Goal: Task Accomplishment & Management: Complete application form

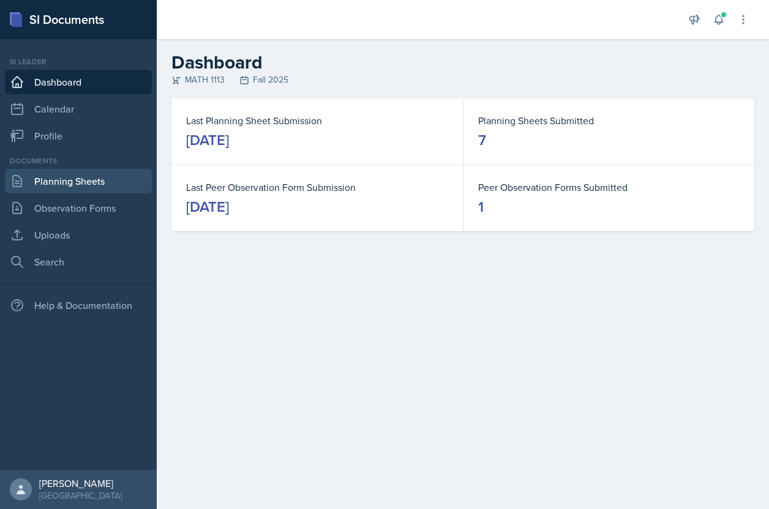
click at [97, 185] on link "Planning Sheets" at bounding box center [78, 181] width 147 height 24
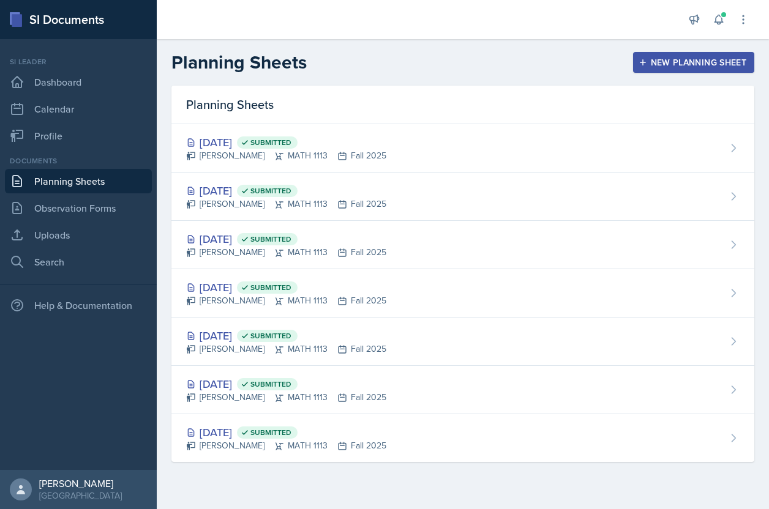
click at [659, 66] on div "New Planning Sheet" at bounding box center [693, 63] width 105 height 10
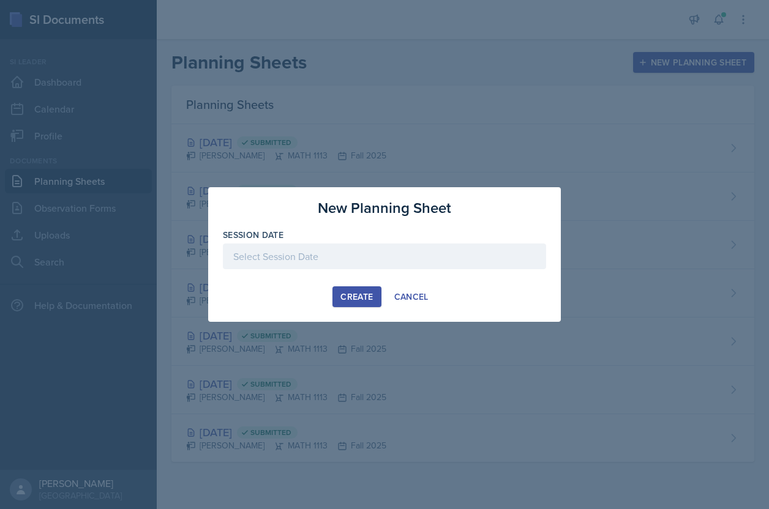
click at [438, 257] on div at bounding box center [384, 257] width 323 height 26
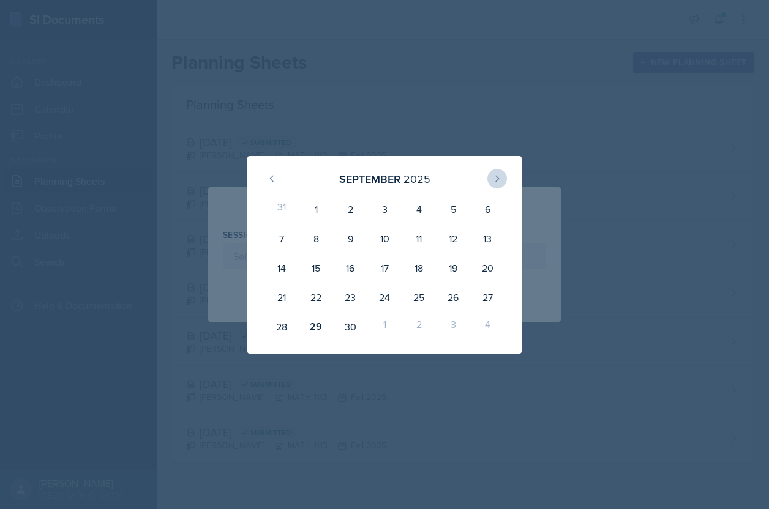
click at [498, 179] on icon at bounding box center [497, 179] width 3 height 6
click at [386, 211] on div "1" at bounding box center [384, 209] width 34 height 29
type input "[DATE]"
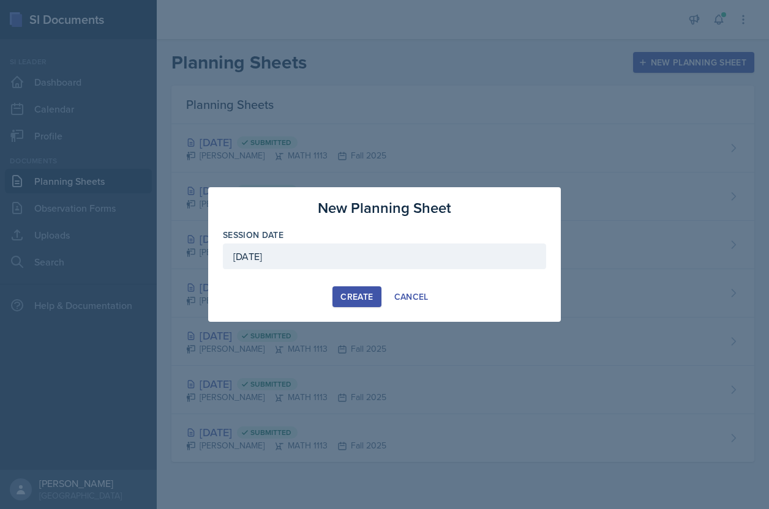
click at [371, 298] on div "Create" at bounding box center [356, 297] width 32 height 10
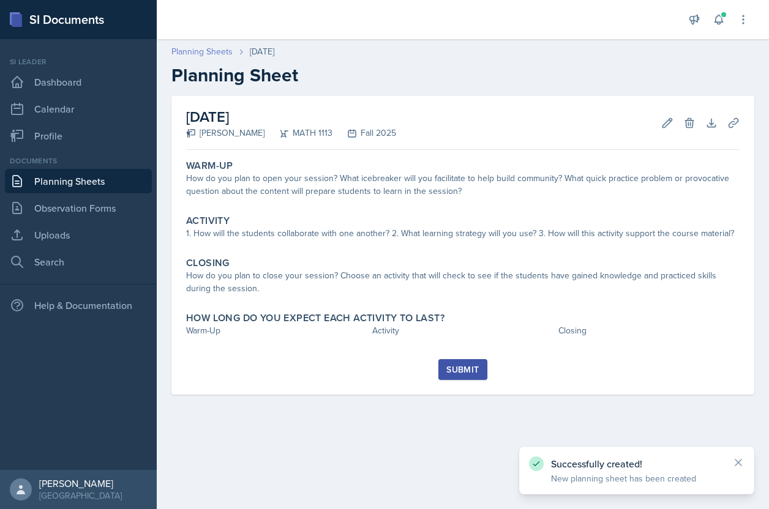
click at [223, 58] on link "Planning Sheets" at bounding box center [201, 51] width 61 height 13
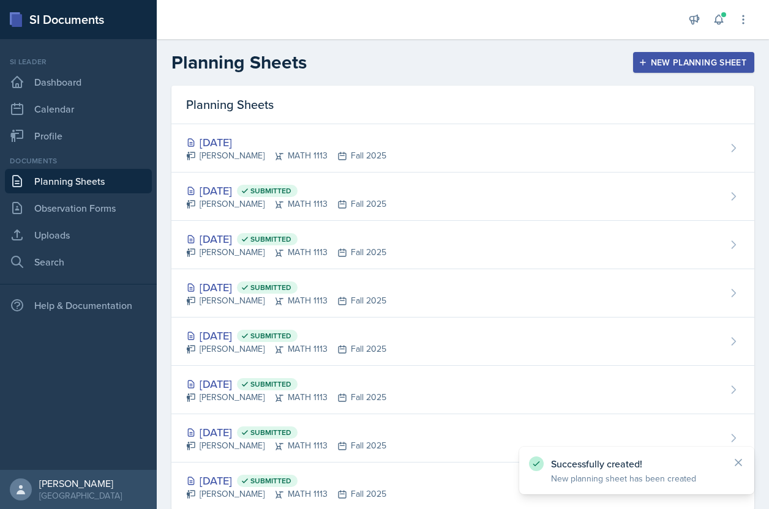
click at [692, 69] on button "New Planning Sheet" at bounding box center [693, 62] width 121 height 21
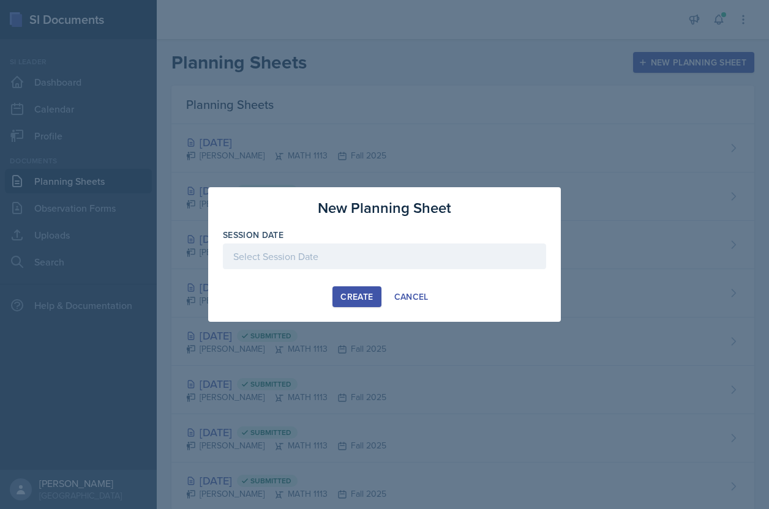
click at [462, 251] on div at bounding box center [384, 257] width 323 height 26
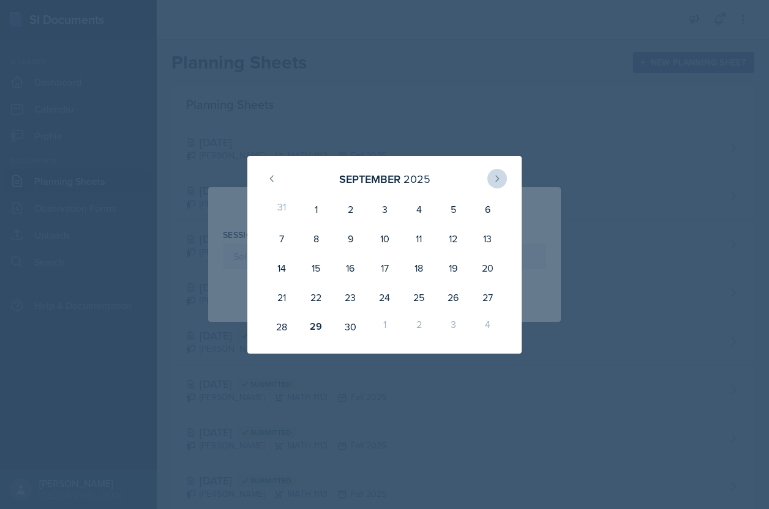
click at [498, 186] on button at bounding box center [497, 179] width 20 height 20
click at [454, 215] on div "3" at bounding box center [453, 209] width 34 height 29
type input "[DATE]"
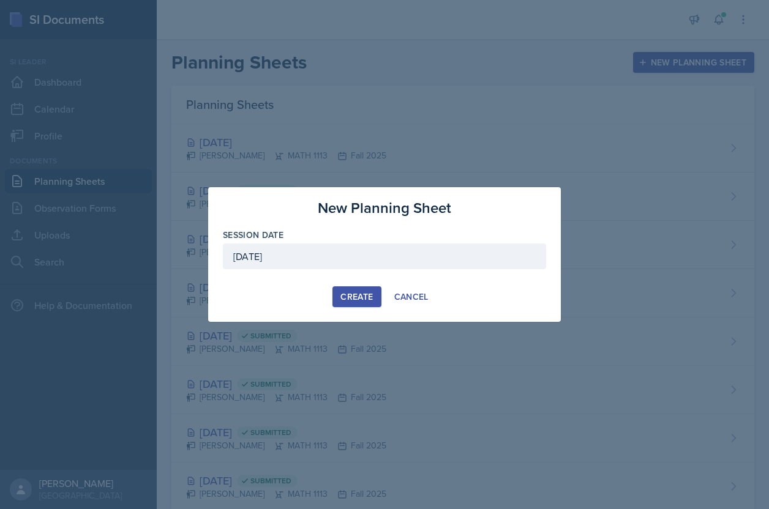
click at [351, 289] on button "Create" at bounding box center [356, 296] width 48 height 21
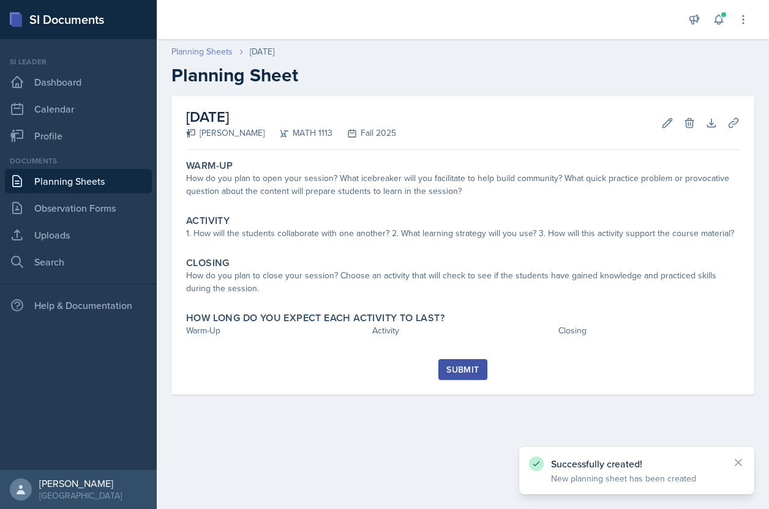
click at [219, 52] on link "Planning Sheets" at bounding box center [201, 51] width 61 height 13
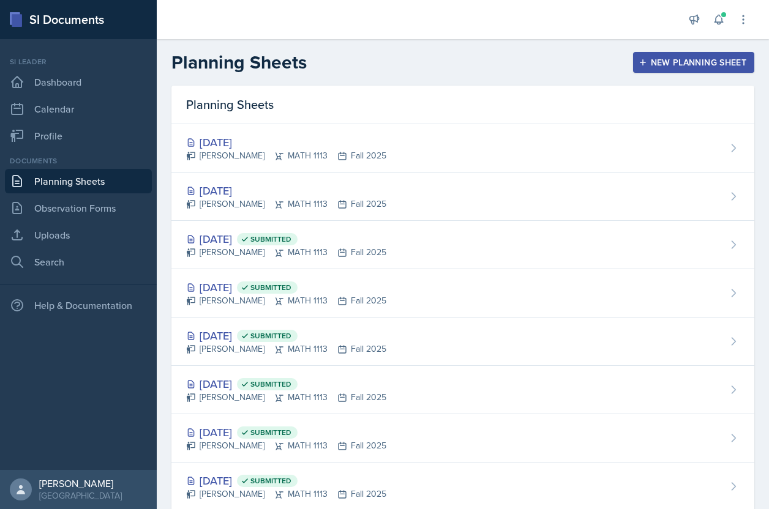
click at [67, 248] on div "Documents Planning Sheets Observation Forms Uploads Search" at bounding box center [78, 214] width 147 height 119
click at [80, 242] on link "Uploads" at bounding box center [78, 235] width 147 height 24
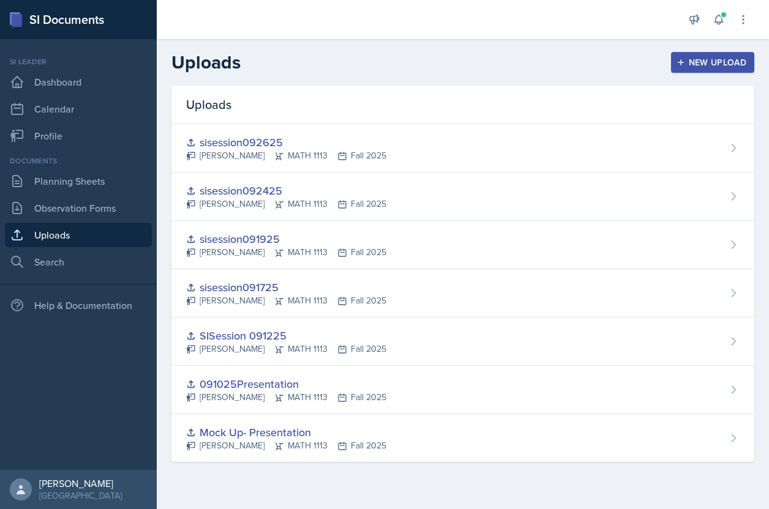
click at [698, 51] on div "Uploads New Upload" at bounding box center [463, 62] width 612 height 22
click at [695, 61] on div "New Upload" at bounding box center [713, 63] width 68 height 10
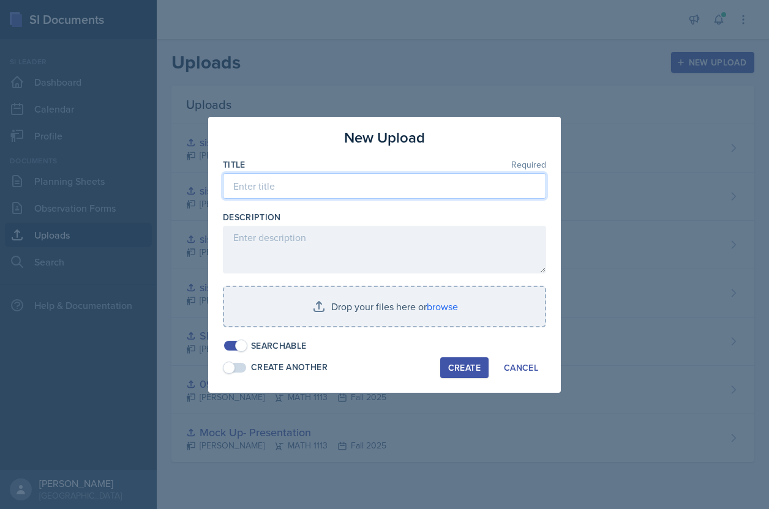
click at [440, 179] on input at bounding box center [384, 186] width 323 height 26
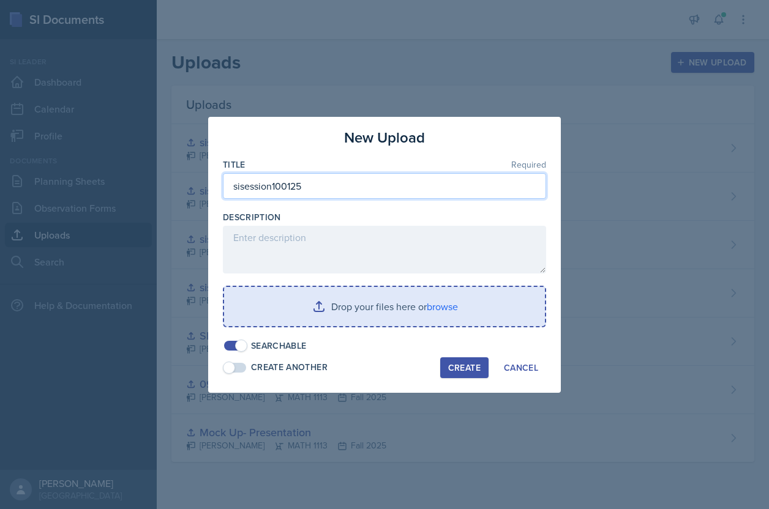
type input "sisession100125"
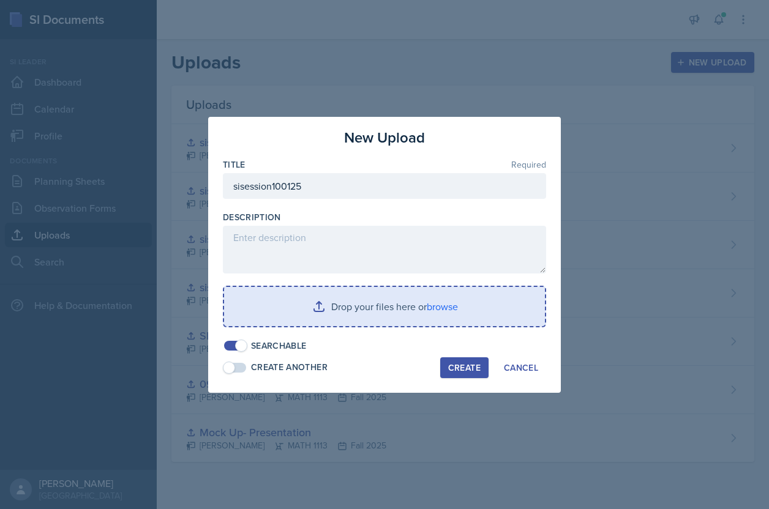
click at [418, 320] on input "file" at bounding box center [384, 306] width 321 height 39
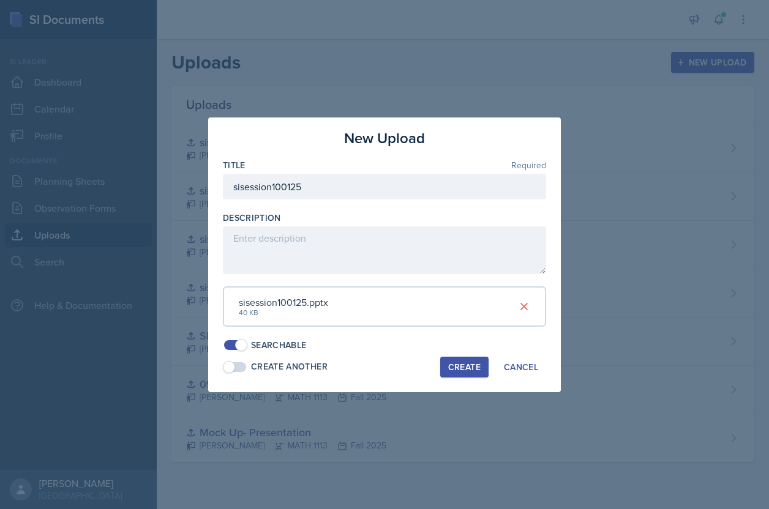
click at [461, 364] on div "Create" at bounding box center [464, 367] width 32 height 10
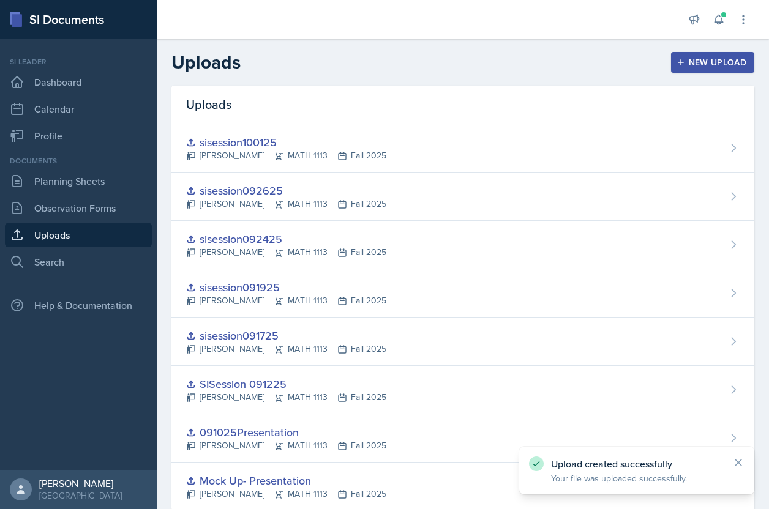
click at [707, 69] on button "New Upload" at bounding box center [713, 62] width 84 height 21
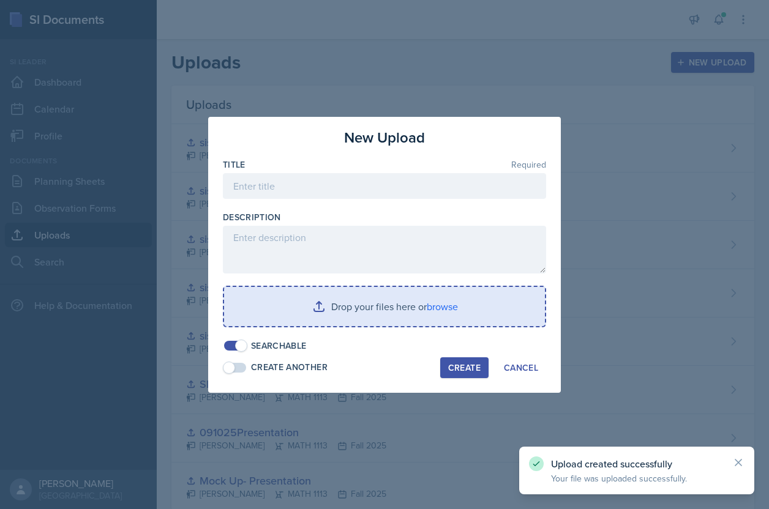
click at [387, 203] on div at bounding box center [384, 205] width 323 height 12
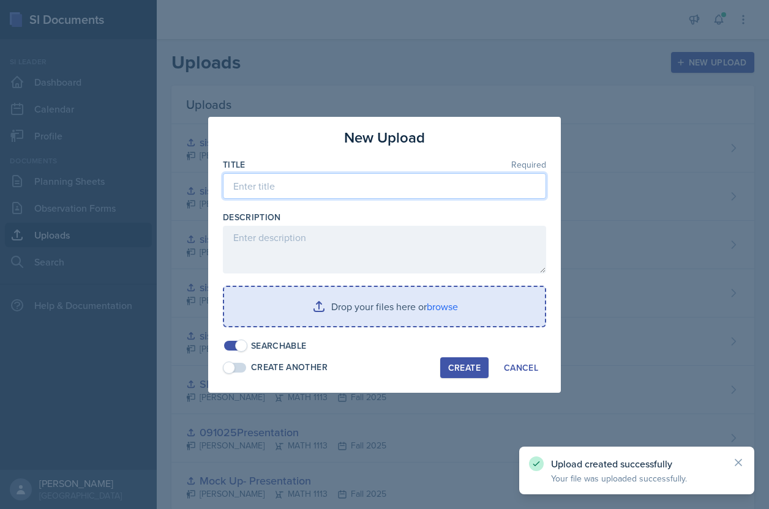
click at [385, 189] on input at bounding box center [384, 186] width 323 height 26
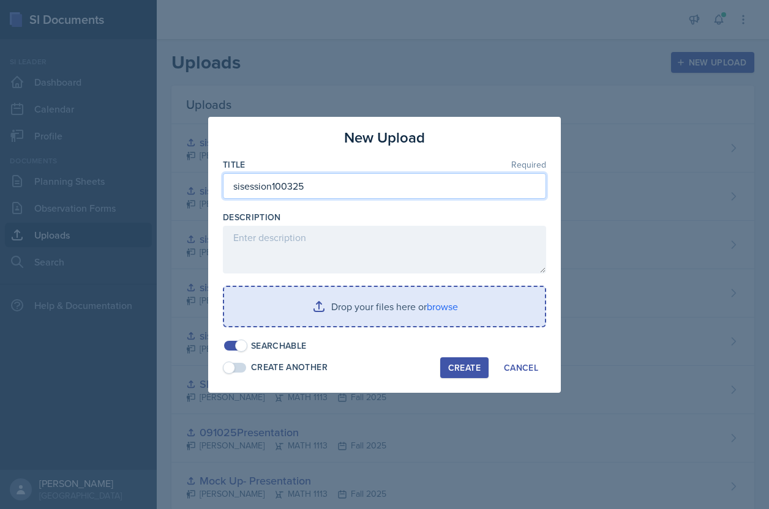
type input "sisession100325"
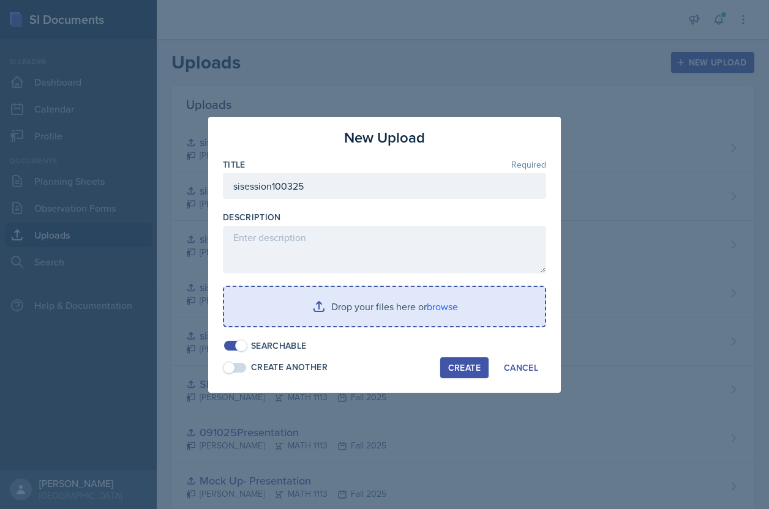
click at [402, 311] on input "file" at bounding box center [384, 306] width 321 height 39
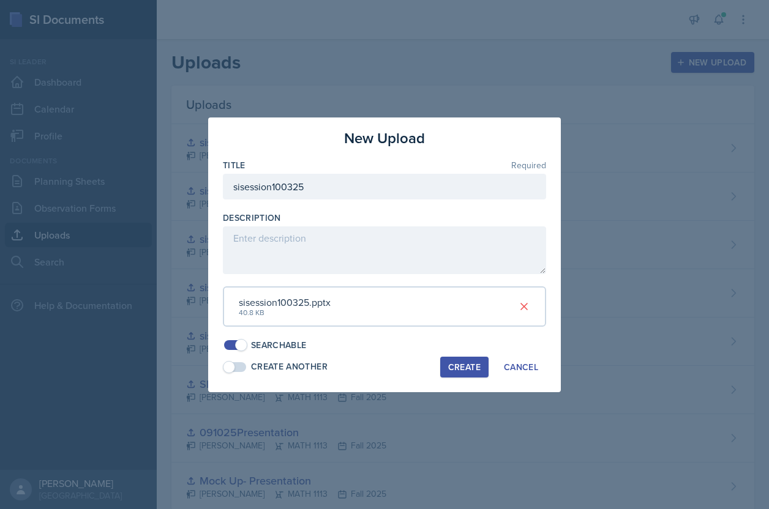
click at [477, 365] on div "Create" at bounding box center [464, 367] width 32 height 10
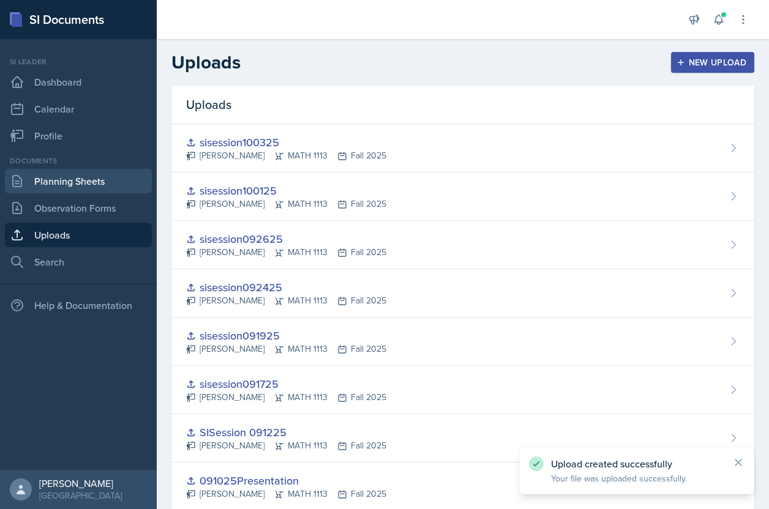
click at [65, 187] on link "Planning Sheets" at bounding box center [78, 181] width 147 height 24
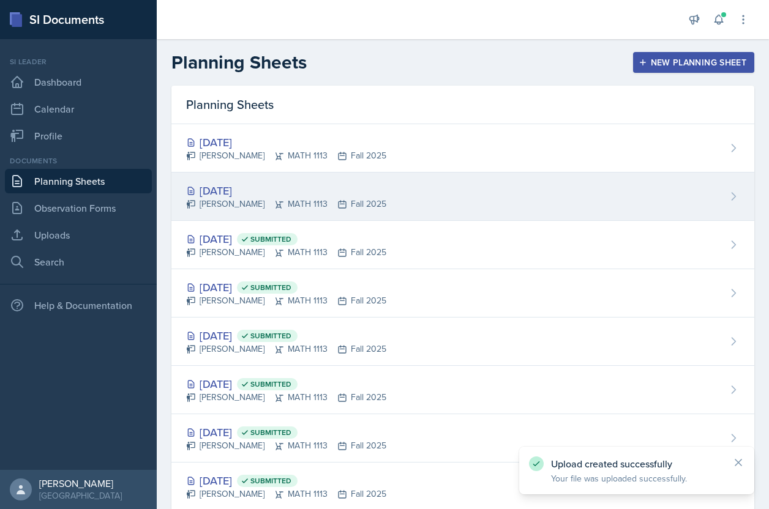
click at [248, 190] on div "[DATE]" at bounding box center [286, 190] width 200 height 17
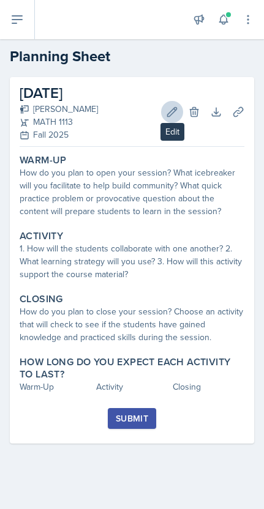
click at [173, 111] on icon at bounding box center [172, 112] width 12 height 12
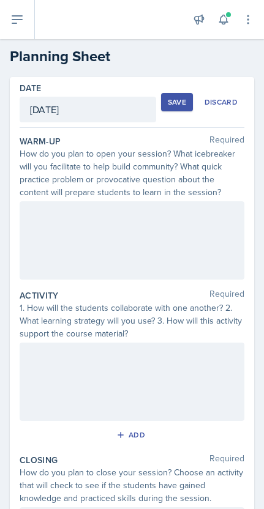
click at [98, 218] on div at bounding box center [132, 240] width 225 height 78
click at [98, 218] on button at bounding box center [104, 214] width 17 height 17
paste div
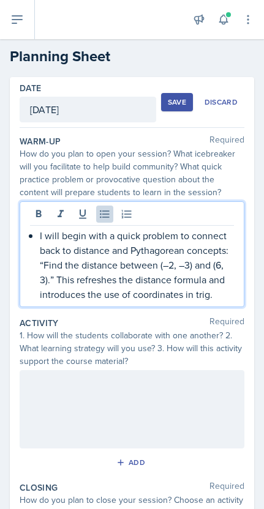
click at [41, 237] on p "I will begin with a quick problem to connect back to distance and Pythagorean c…" at bounding box center [137, 264] width 194 height 73
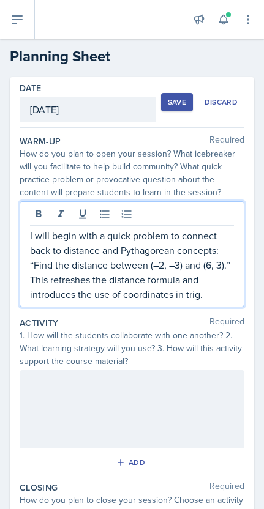
click at [34, 267] on p "I will begin with a quick problem to connect back to distance and Pythagorean c…" at bounding box center [132, 264] width 204 height 73
click at [230, 271] on p "I will begin with a quick problem to connect back to distance and Pythagorean c…" at bounding box center [132, 264] width 204 height 73
click at [227, 250] on p "I will begin with a quick problem to connect back to distance and Pythagorean c…" at bounding box center [132, 264] width 204 height 73
click at [40, 284] on p "Find the distance between (–2, –3) and (6, 3).This refreshes the distance formu…" at bounding box center [132, 280] width 204 height 44
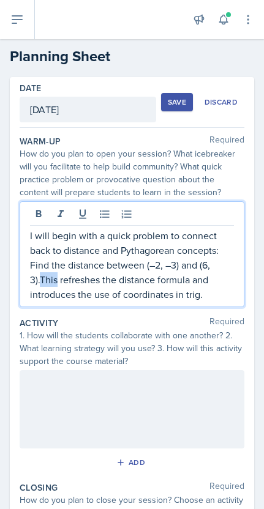
click at [40, 284] on p "Find the distance between (–2, –3) and (6, 3).This refreshes the distance formu…" at bounding box center [132, 280] width 204 height 44
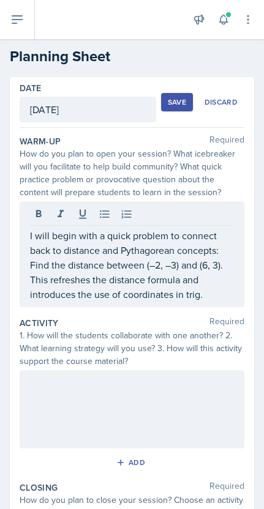
click at [177, 316] on div "Activity Required 1. How will the students collaborate with one another? 2. Wha…" at bounding box center [132, 397] width 225 height 165
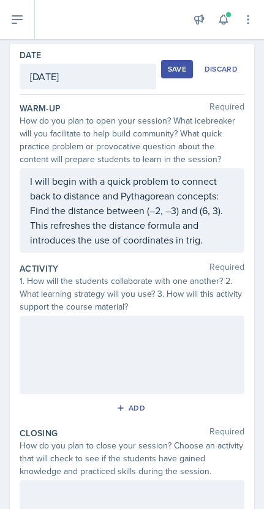
scroll to position [39, 0]
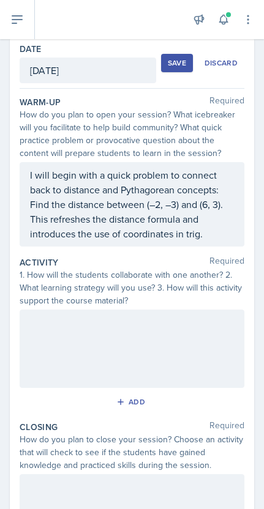
click at [103, 350] on div at bounding box center [132, 349] width 225 height 78
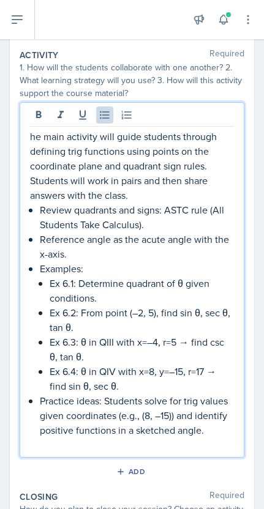
scroll to position [249, 0]
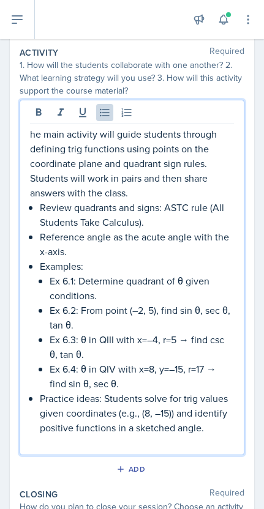
click at [184, 283] on p "Ex 6.1: Determine quadrant of θ given conditions." at bounding box center [142, 288] width 184 height 29
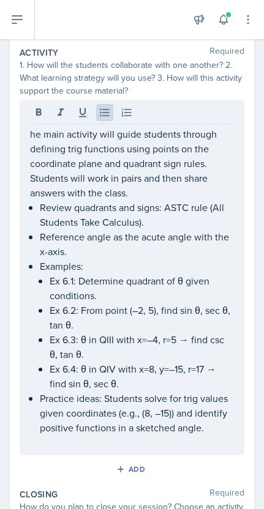
drag, startPoint x: 28, startPoint y: 266, endPoint x: 134, endPoint y: 405, distance: 174.7
click at [135, 407] on div "he main activity will guide students through defining trig functions using poin…" at bounding box center [132, 278] width 225 height 356
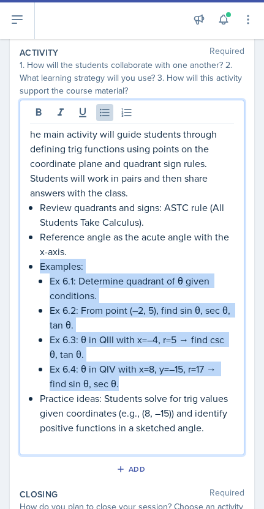
drag, startPoint x: 116, startPoint y: 385, endPoint x: -8, endPoint y: 266, distance: 171.8
click at [0, 266] on html "SI Documents Si leader Dashboard Calendar Profile Documents Planning Sheets Obs…" at bounding box center [132, 254] width 264 height 509
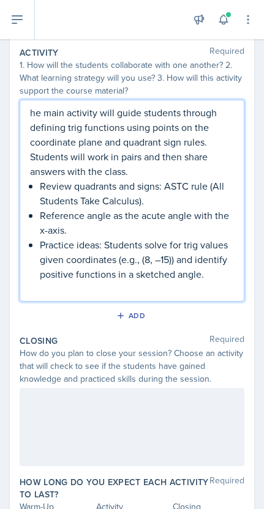
scroll to position [0, 0]
click at [31, 114] on p "he main activity will guide students through defining trig functions using poin…" at bounding box center [132, 141] width 204 height 73
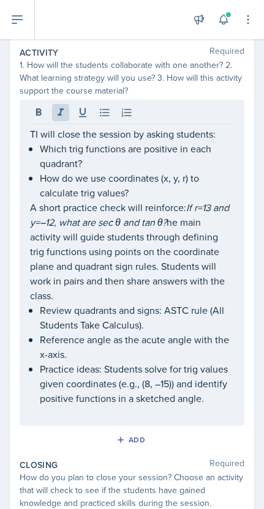
click at [92, 431] on div "Add" at bounding box center [132, 442] width 225 height 23
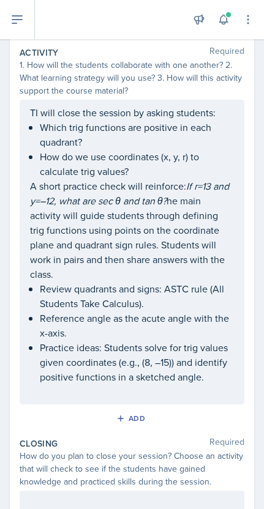
click at [92, 360] on p "Practice ideas: Students solve for trig values given coordinates (e.g., (8, –15…" at bounding box center [137, 362] width 194 height 44
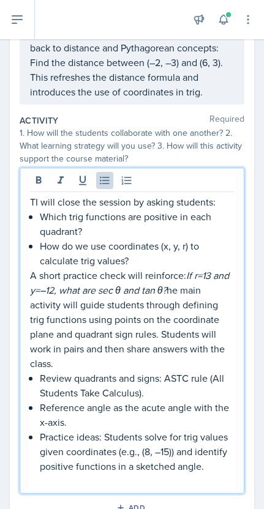
scroll to position [186, 0]
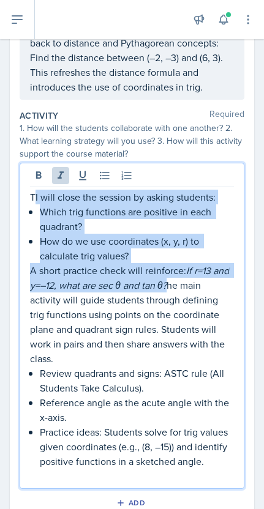
drag, startPoint x: 36, startPoint y: 194, endPoint x: 170, endPoint y: 289, distance: 164.6
click at [170, 289] on div "TI will close the session by asking students: Which trig functions are positive…" at bounding box center [132, 337] width 204 height 294
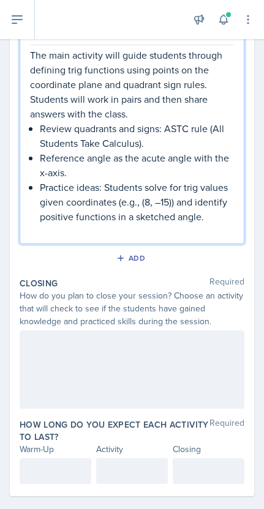
click at [170, 379] on div at bounding box center [132, 369] width 225 height 78
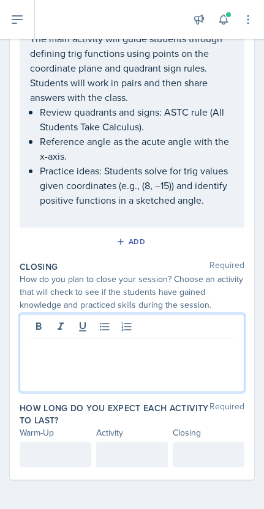
scroll to position [323, 0]
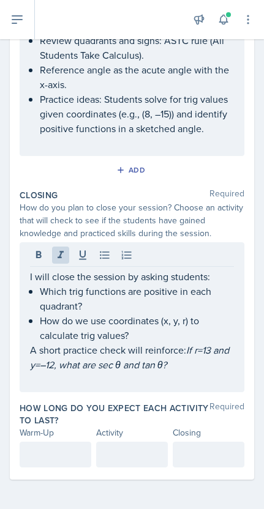
click at [67, 441] on div "How long do you expect each activity to last? Required Warm-Up Activity Closing" at bounding box center [132, 437] width 225 height 75
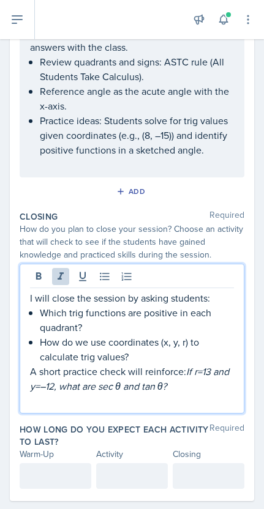
click at [201, 370] on p "A short practice check will reinforce: If r=13 and y=–12, what are sec θ and ta…" at bounding box center [132, 378] width 204 height 29
drag, startPoint x: 102, startPoint y: 389, endPoint x: 262, endPoint y: 383, distance: 160.5
click at [262, 383] on div "Date [DATE] [DATE] 31 1 2 3 4 5 6 7 8 9 10 11 12 13 14 15 16 17 18 19 20 21 22 …" at bounding box center [132, 117] width 264 height 827
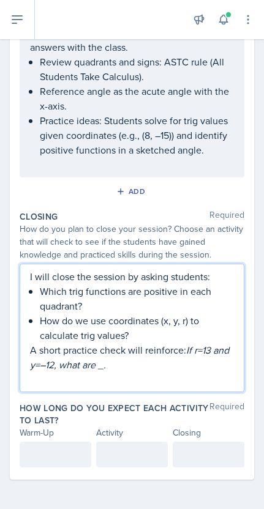
click at [67, 457] on div at bounding box center [56, 455] width 72 height 26
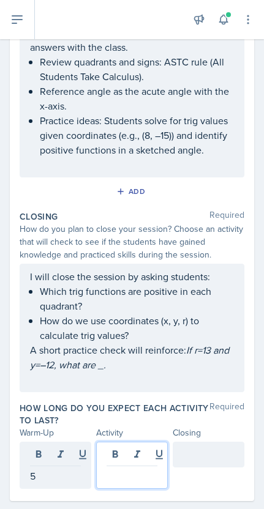
click at [147, 459] on div at bounding box center [132, 465] width 72 height 47
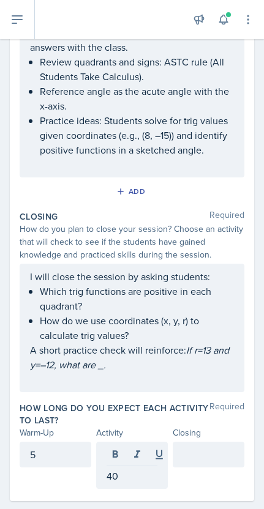
click at [217, 464] on div at bounding box center [209, 455] width 72 height 26
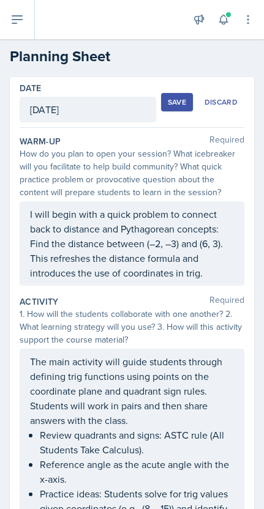
scroll to position [0, 0]
click at [172, 95] on button "Save" at bounding box center [177, 102] width 32 height 18
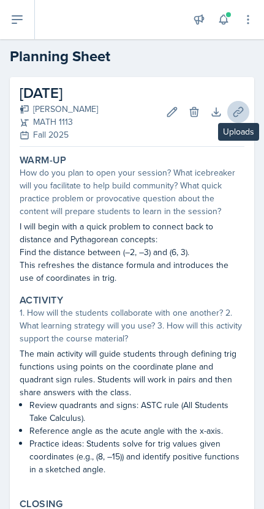
click at [243, 111] on icon at bounding box center [238, 112] width 12 height 12
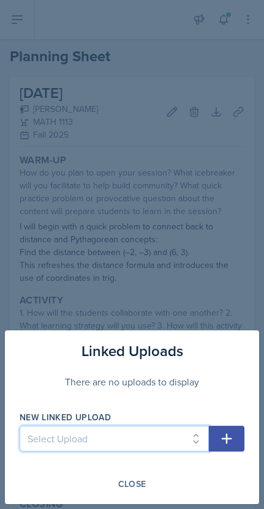
select select "71b67199-b502-40d4-b51f-dcca47282d7b"
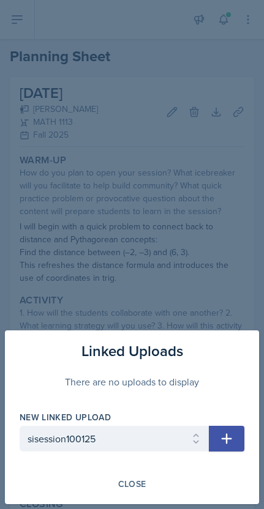
click at [215, 446] on button "button" at bounding box center [226, 439] width 35 height 26
select select
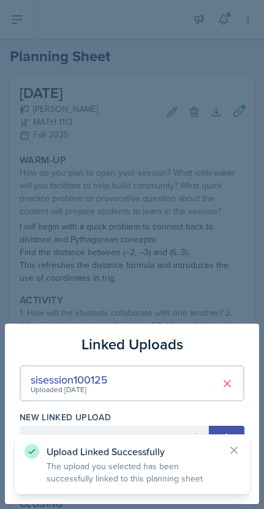
click at [183, 376] on div "sisession100125 Uploaded [DATE]" at bounding box center [132, 383] width 225 height 36
click at [177, 346] on h3 "Linked Uploads" at bounding box center [132, 345] width 102 height 22
click at [235, 450] on icon at bounding box center [234, 450] width 12 height 12
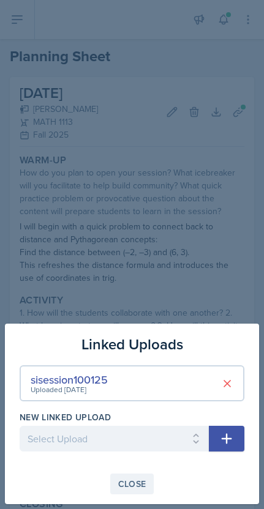
click at [130, 485] on div "Close" at bounding box center [132, 484] width 28 height 10
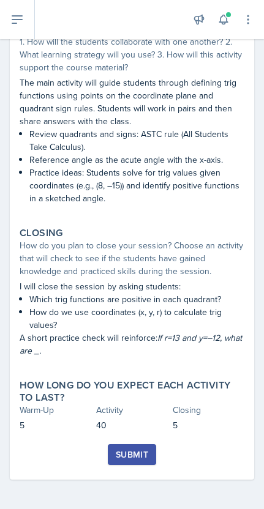
click at [138, 454] on div "Submit" at bounding box center [132, 455] width 32 height 10
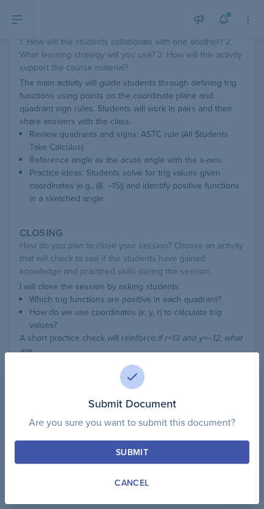
click at [130, 449] on div "Submit" at bounding box center [132, 452] width 32 height 12
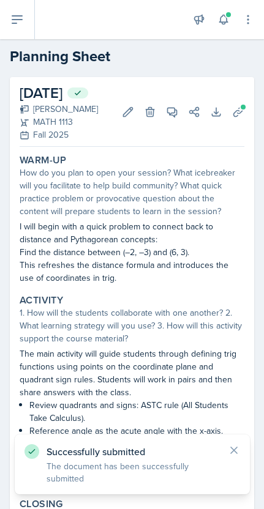
scroll to position [0, 0]
click at [29, 28] on button at bounding box center [17, 19] width 35 height 39
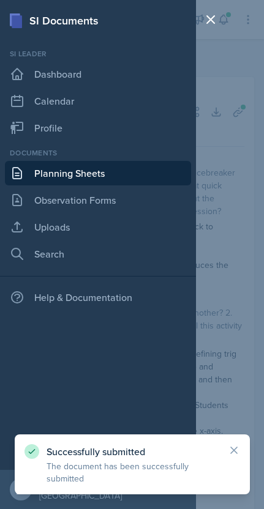
click at [65, 175] on link "Planning Sheets" at bounding box center [98, 173] width 186 height 24
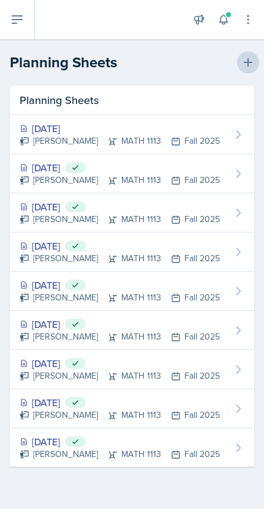
click at [250, 58] on icon at bounding box center [248, 62] width 12 height 12
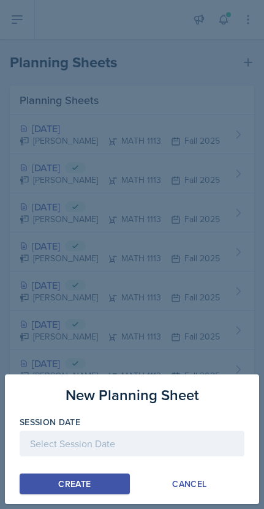
click at [33, 439] on div at bounding box center [132, 444] width 225 height 26
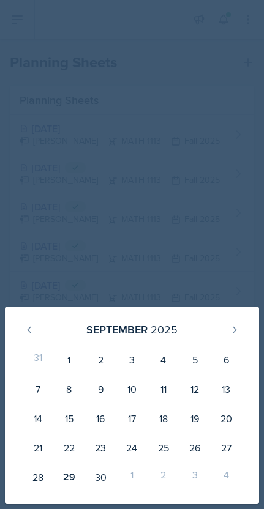
click at [148, 248] on div at bounding box center [132, 254] width 264 height 509
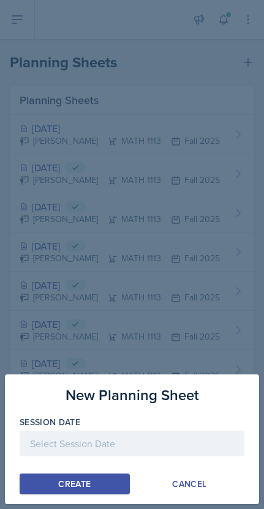
click at [69, 140] on div at bounding box center [132, 254] width 264 height 509
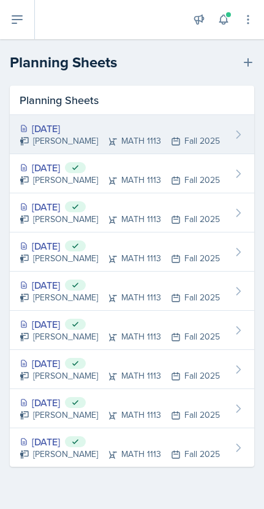
click at [69, 122] on div "[DATE]" at bounding box center [120, 128] width 200 height 15
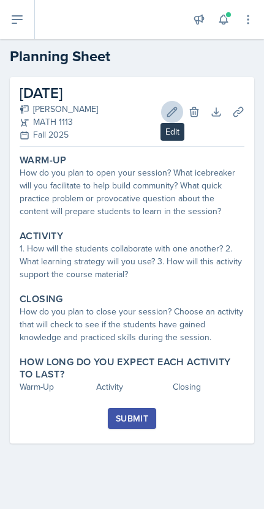
click at [166, 110] on icon at bounding box center [172, 112] width 12 height 12
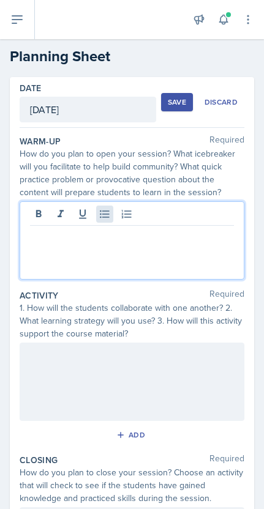
click at [99, 222] on div at bounding box center [132, 240] width 225 height 78
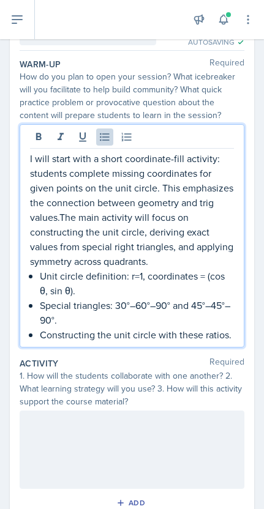
scroll to position [84, 0]
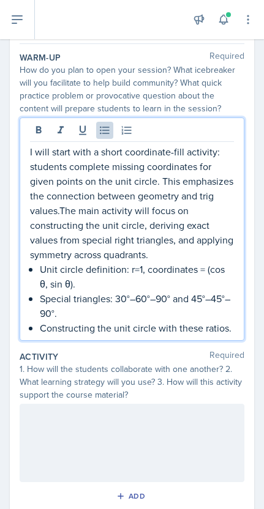
click at [93, 424] on div at bounding box center [132, 443] width 225 height 78
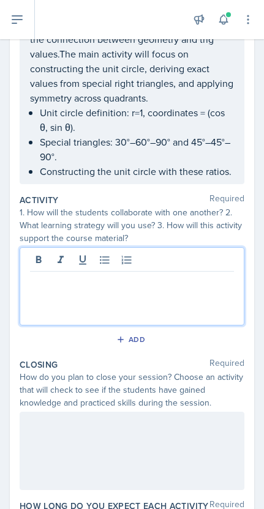
scroll to position [222, 0]
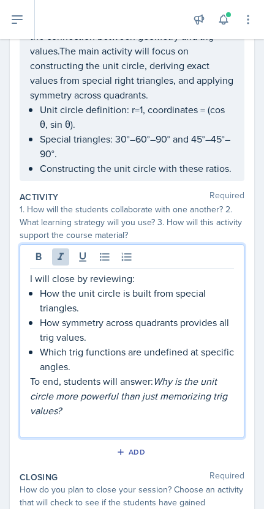
drag, startPoint x: 158, startPoint y: 381, endPoint x: 165, endPoint y: 408, distance: 27.2
click at [165, 408] on p "To end, students will answer: Why is the unit circle more powerful than just me…" at bounding box center [132, 396] width 204 height 44
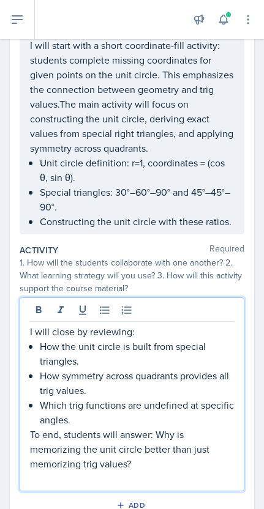
scroll to position [174, 0]
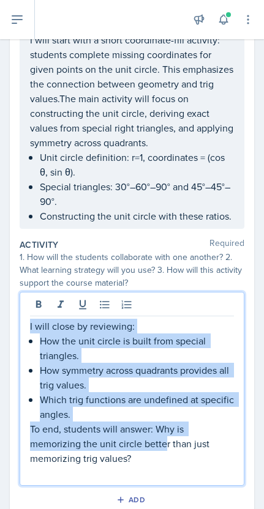
drag, startPoint x: 166, startPoint y: 449, endPoint x: -69, endPoint y: 258, distance: 302.4
click at [0, 258] on html "SI Documents Si leader Dashboard Calendar Profile Documents Planning Sheets Obs…" at bounding box center [132, 254] width 264 height 509
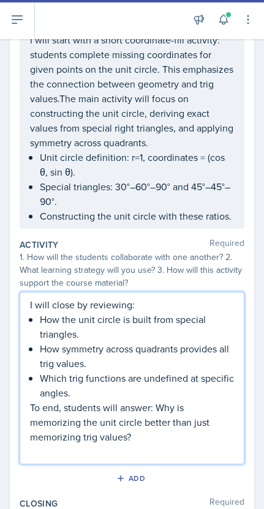
click at [189, 397] on p "Which trig functions are undefined at specific angles." at bounding box center [137, 385] width 194 height 29
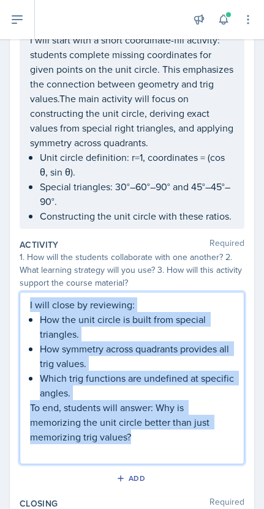
drag, startPoint x: 185, startPoint y: 441, endPoint x: -56, endPoint y: 254, distance: 304.8
click at [0, 254] on html "SI Documents Si leader Dashboard Calendar Profile Documents Planning Sheets Obs…" at bounding box center [132, 254] width 264 height 509
copy div "I will close by reviewing: How the unit circle is built from special triangles.…"
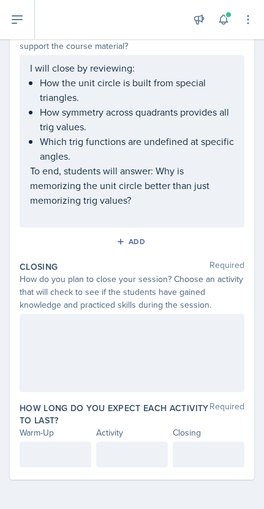
scroll to position [411, 0]
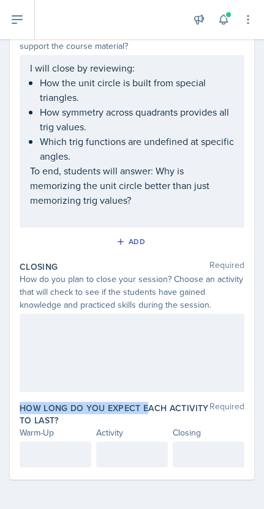
drag, startPoint x: 149, startPoint y: 409, endPoint x: 149, endPoint y: 399, distance: 10.4
click at [149, 401] on div "How long do you expect each activity to last? Required Warm-Up Activity Closing" at bounding box center [132, 437] width 225 height 75
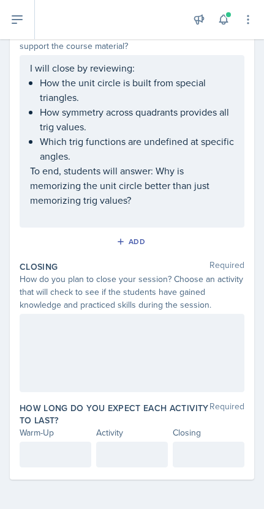
click at [149, 348] on div at bounding box center [132, 353] width 225 height 78
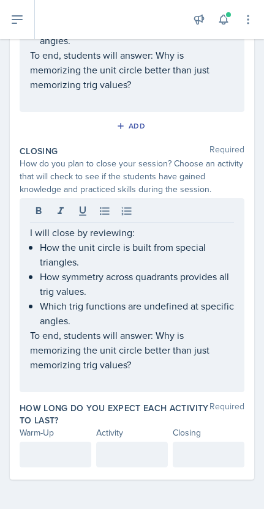
click at [75, 443] on div at bounding box center [56, 455] width 72 height 26
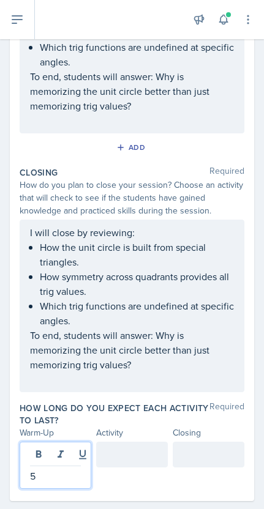
click at [214, 456] on div at bounding box center [209, 455] width 72 height 26
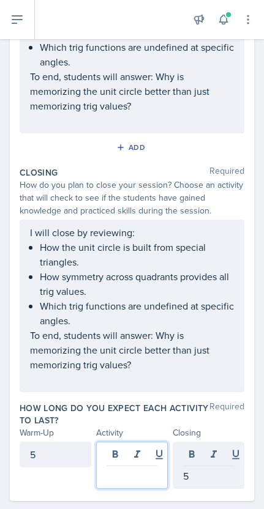
click at [144, 456] on div at bounding box center [132, 465] width 72 height 47
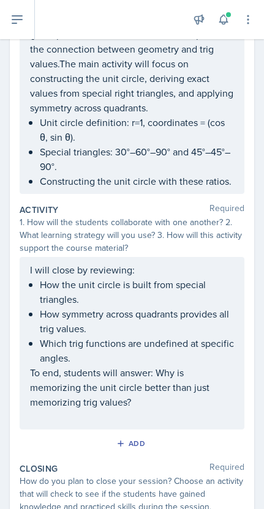
scroll to position [182, 0]
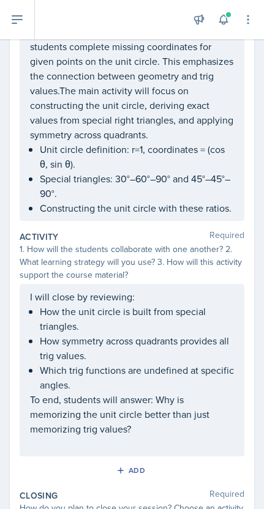
click at [169, 354] on ul "How the unit circle is built from special triangles. How symmetry across quadra…" at bounding box center [137, 348] width 194 height 88
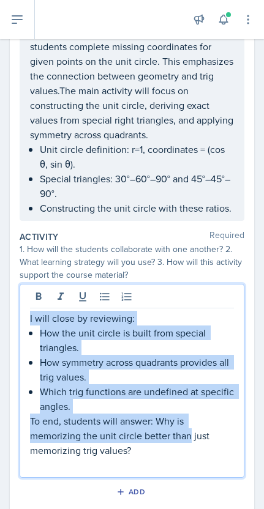
drag, startPoint x: 188, startPoint y: 438, endPoint x: -36, endPoint y: 218, distance: 314.2
click at [0, 218] on html "SI Documents Si leader Dashboard Calendar Profile Documents Planning Sheets Obs…" at bounding box center [132, 254] width 264 height 509
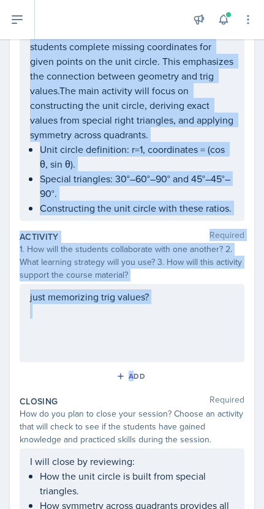
drag, startPoint x: 192, startPoint y: 336, endPoint x: -157, endPoint y: 214, distance: 369.7
click at [0, 214] on html "SI Documents Si leader Dashboard Calendar Profile Documents Planning Sheets Obs…" at bounding box center [132, 254] width 264 height 509
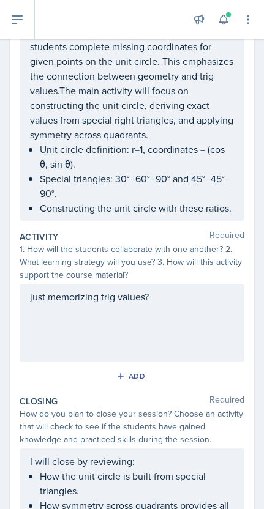
click at [154, 253] on div "1. How will the students collaborate with one another? 2. What learning strateg…" at bounding box center [132, 262] width 225 height 39
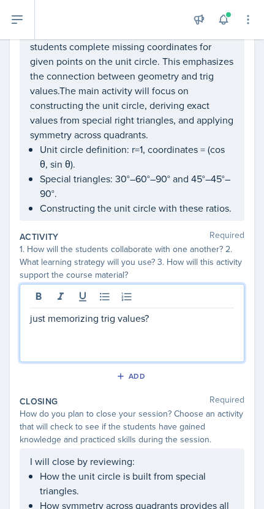
drag, startPoint x: 164, startPoint y: 307, endPoint x: -141, endPoint y: 300, distance: 304.9
click at [0, 300] on html "SI Documents Si leader Dashboard Calendar Profile Documents Planning Sheets Obs…" at bounding box center [132, 254] width 264 height 509
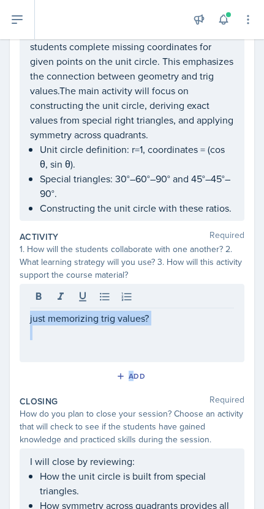
drag, startPoint x: 28, startPoint y: 316, endPoint x: 327, endPoint y: 313, distance: 299.3
click at [264, 313] on html "SI Documents Si leader Dashboard Calendar Profile Documents Planning Sheets Obs…" at bounding box center [132, 254] width 264 height 509
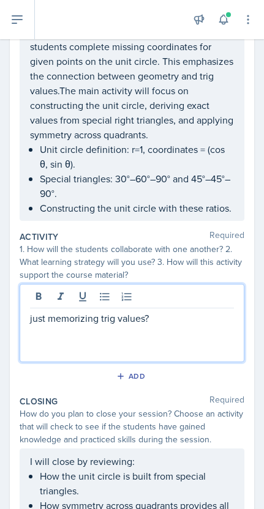
click at [197, 314] on div "just memorizing trig values?" at bounding box center [132, 325] width 204 height 29
click at [197, 314] on p "just memorizing trig values?" at bounding box center [132, 318] width 204 height 15
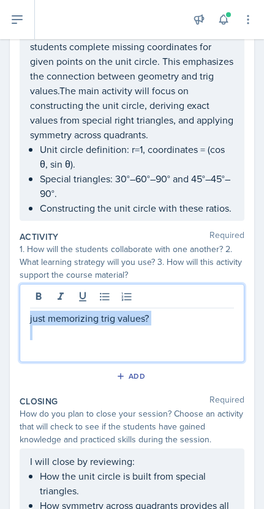
click at [197, 314] on p "just memorizing trig values?" at bounding box center [132, 318] width 204 height 15
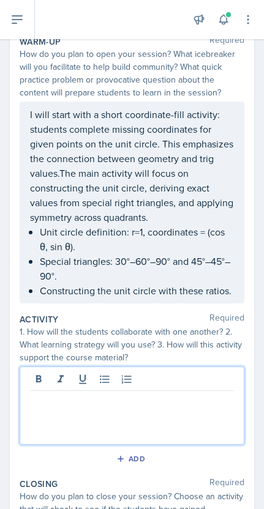
scroll to position [99, 0]
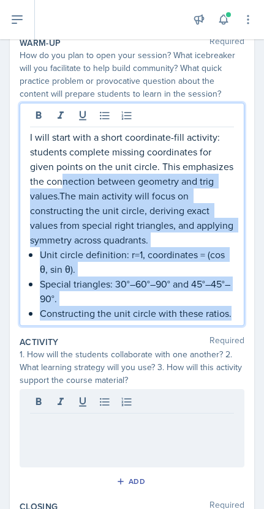
drag, startPoint x: 60, startPoint y: 174, endPoint x: 286, endPoint y: 354, distance: 289.2
click at [264, 354] on html "SI Documents Si leader Dashboard Calendar Profile Documents Planning Sheets Obs…" at bounding box center [132, 254] width 264 height 509
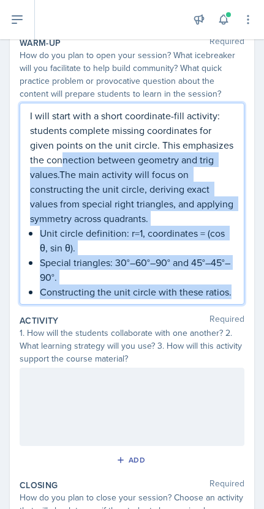
copy div "nection between geometry and trig values.The main activity will focus on constr…"
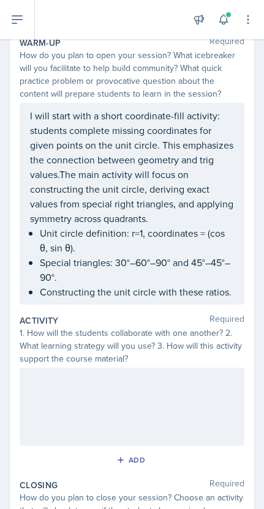
click at [116, 410] on div at bounding box center [132, 407] width 225 height 78
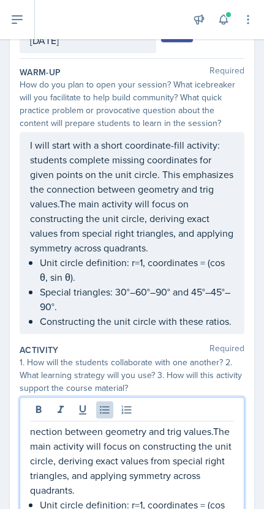
scroll to position [85, 0]
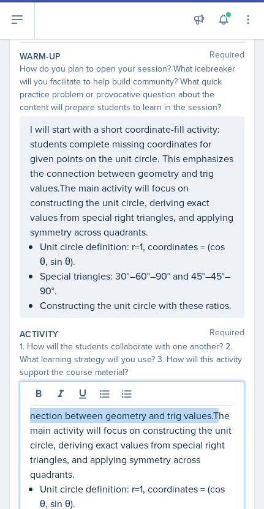
drag, startPoint x: 217, startPoint y: 417, endPoint x: -75, endPoint y: 390, distance: 293.2
click at [0, 390] on html "SI Documents Si leader Dashboard Calendar Profile Documents Planning Sheets Obs…" at bounding box center [132, 254] width 264 height 509
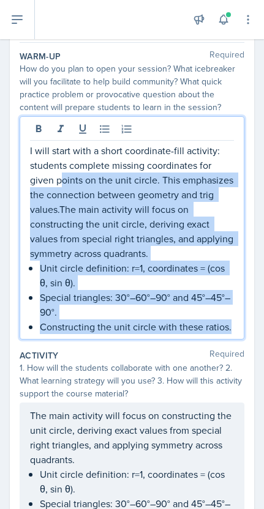
drag, startPoint x: 61, startPoint y: 186, endPoint x: 263, endPoint y: 349, distance: 259.8
click at [263, 349] on div "Date [DATE] [DATE] 31 1 2 3 4 5 6 7 8 9 10 11 12 13 14 15 16 17 18 19 20 21 22 …" at bounding box center [132, 457] width 264 height 930
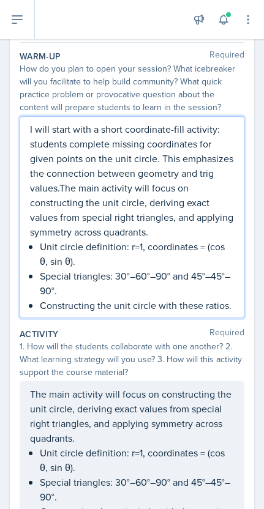
click at [126, 224] on p "I will start with a short coordinate-fill activity: students complete missing c…" at bounding box center [132, 181] width 204 height 118
click at [58, 193] on p "I will start with a short coordinate-fill activity: students complete missing c…" at bounding box center [132, 181] width 204 height 118
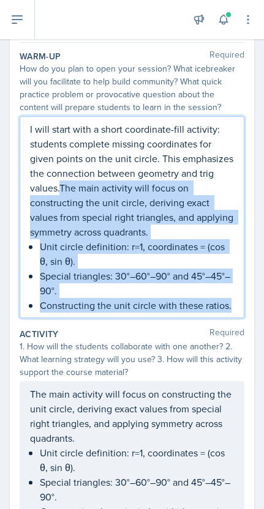
drag, startPoint x: 60, startPoint y: 191, endPoint x: 239, endPoint y: 356, distance: 243.4
click at [237, 356] on div "Warm-Up Required How do you plan to open your session? What icebreaker will you…" at bounding box center [132, 457] width 225 height 828
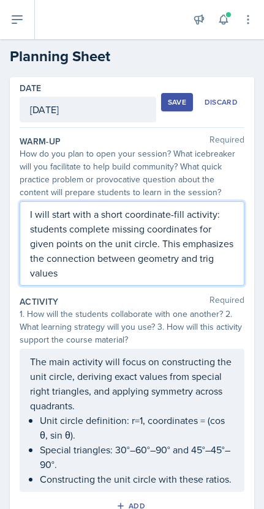
scroll to position [0, 0]
click at [185, 103] on div "Save" at bounding box center [177, 102] width 18 height 10
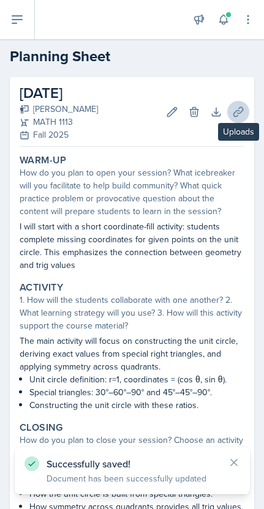
click at [237, 105] on button "Uploads" at bounding box center [238, 112] width 22 height 22
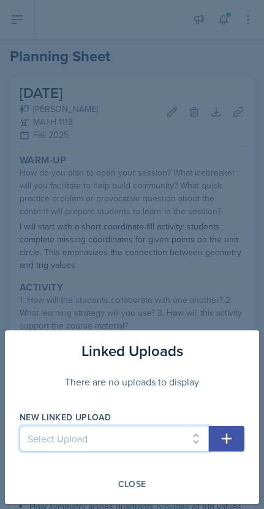
select select "79630e91-823a-43bd-ad65-c60f80c12c5a"
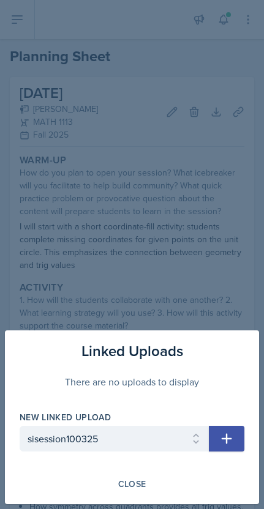
click at [231, 450] on button "button" at bounding box center [226, 439] width 35 height 26
select select
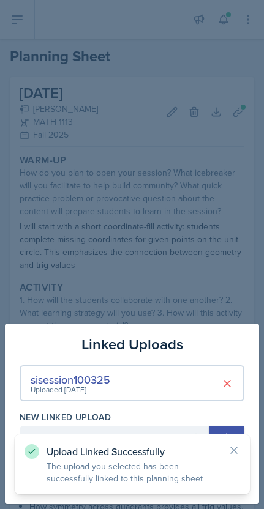
click at [240, 444] on div "Upload Linked Successfully The upload you selected has been successfully linked…" at bounding box center [132, 465] width 235 height 60
click at [228, 450] on icon at bounding box center [234, 450] width 12 height 12
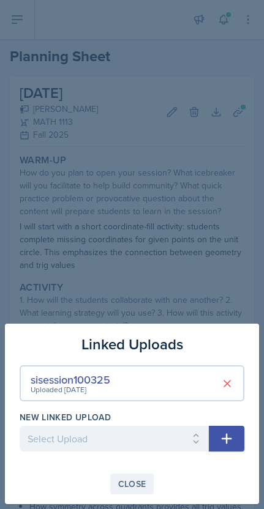
click at [145, 482] on div "Close" at bounding box center [132, 484] width 28 height 10
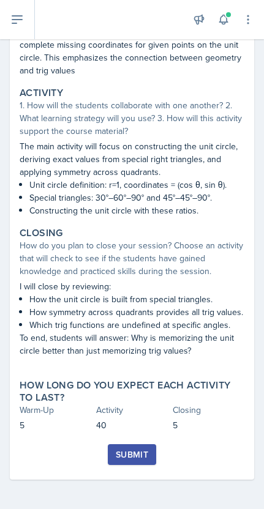
scroll to position [195, 0]
click at [123, 455] on div "Submit" at bounding box center [132, 455] width 32 height 10
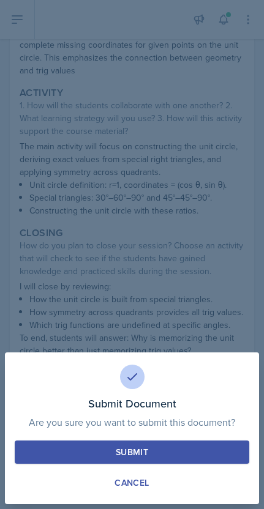
click at [129, 457] on div "Submit" at bounding box center [132, 452] width 32 height 12
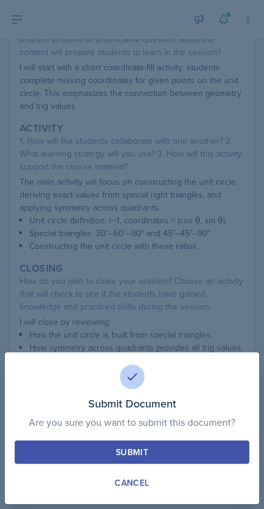
scroll to position [181, 0]
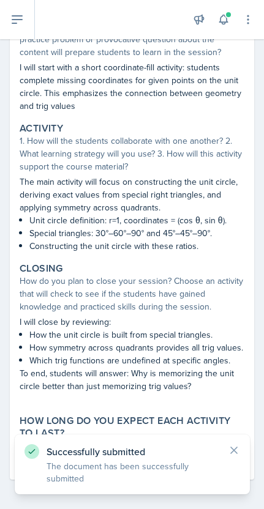
click at [237, 453] on icon at bounding box center [234, 450] width 12 height 12
